Goal: Check status: Check status

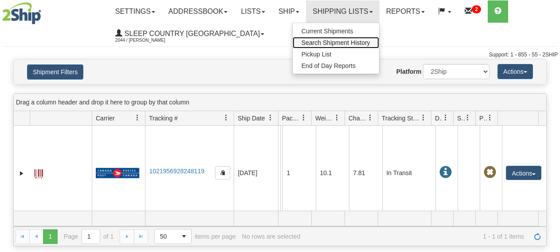
click at [351, 43] on span "Search Shipment History" at bounding box center [336, 42] width 69 height 7
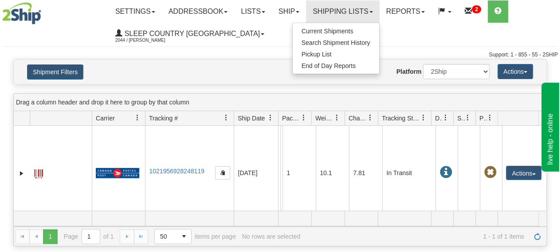
scroll to position [28, 0]
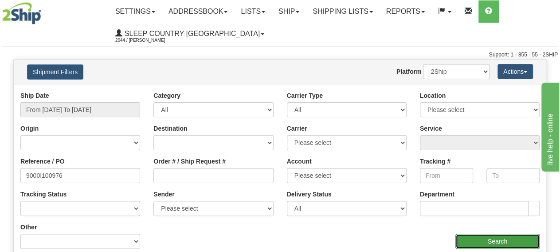
click at [491, 241] on input "Search" at bounding box center [498, 240] width 84 height 15
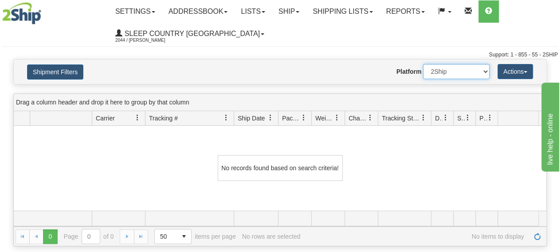
select select "1"
click option "Imported" at bounding box center [0, 0] width 0 height 0
click at [55, 67] on button "Shipment Filters" at bounding box center [55, 71] width 56 height 15
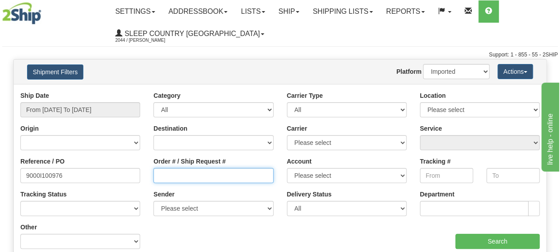
click at [198, 175] on input "Order # / Ship Request #" at bounding box center [214, 175] width 120 height 15
paste input "9000I100976"
type input "9000I100976"
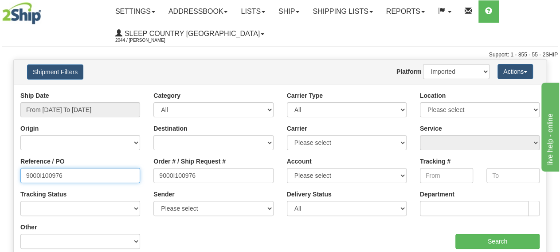
drag, startPoint x: 69, startPoint y: 176, endPoint x: -55, endPoint y: 172, distance: 124.8
click at [20, 172] on input "9000I100976" at bounding box center [80, 175] width 120 height 15
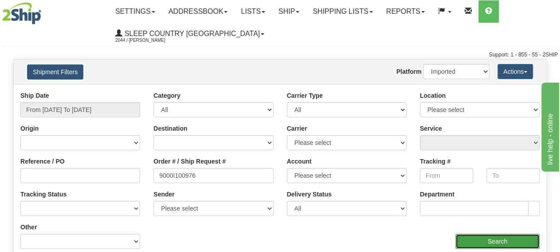
click at [491, 238] on input "Search" at bounding box center [498, 240] width 84 height 15
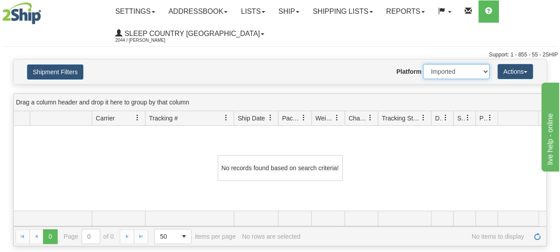
click at [423, 64] on select "2Ship Imported" at bounding box center [456, 71] width 67 height 15
select select "0"
click option "2Ship" at bounding box center [0, 0] width 0 height 0
